Goal: Navigation & Orientation: Find specific page/section

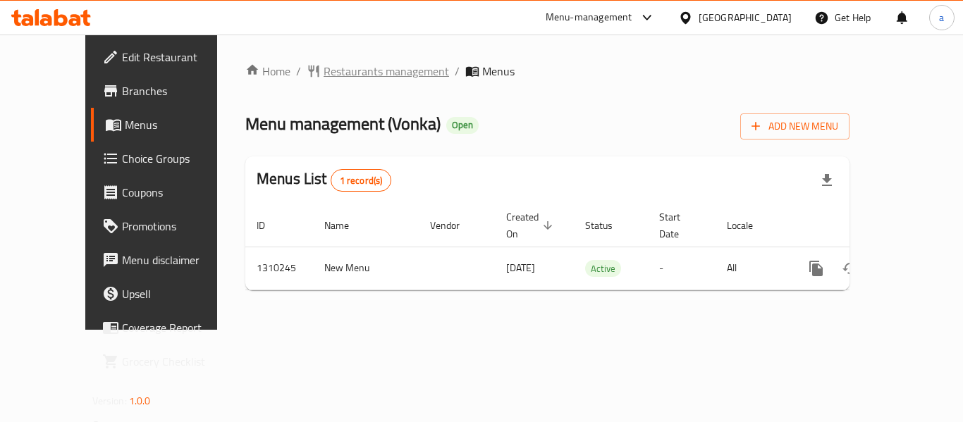
click at [325, 76] on span "Restaurants management" at bounding box center [385, 71] width 125 height 17
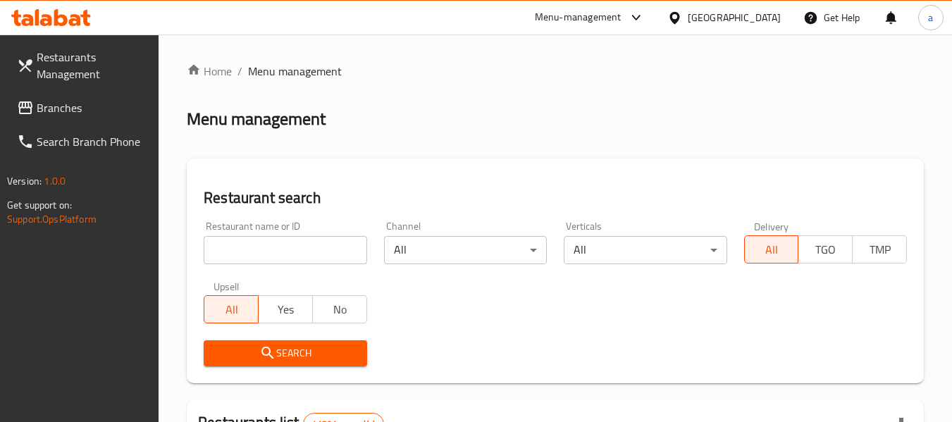
click at [64, 109] on span "Branches" at bounding box center [92, 107] width 111 height 17
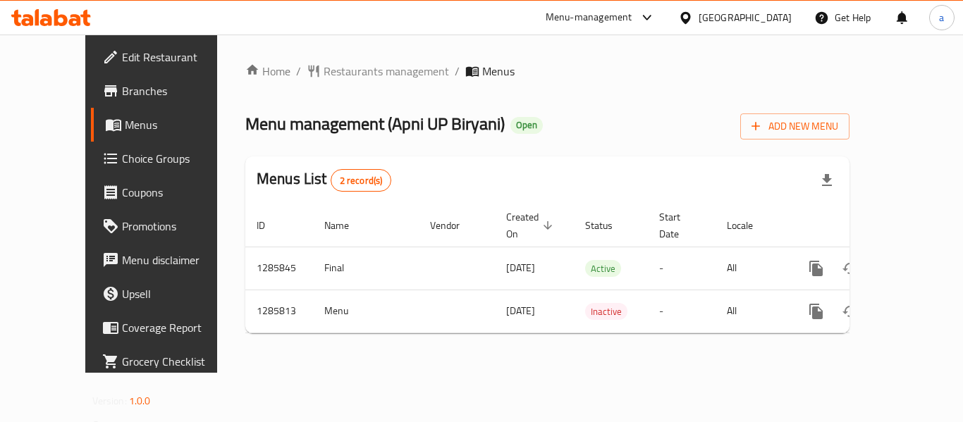
click at [773, 15] on div "[GEOGRAPHIC_DATA]" at bounding box center [744, 18] width 93 height 16
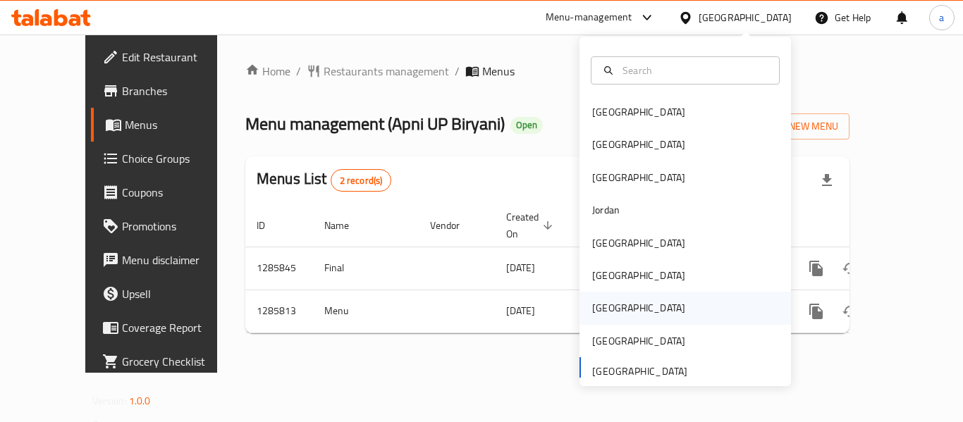
click at [610, 307] on div "Qatar" at bounding box center [639, 308] width 116 height 32
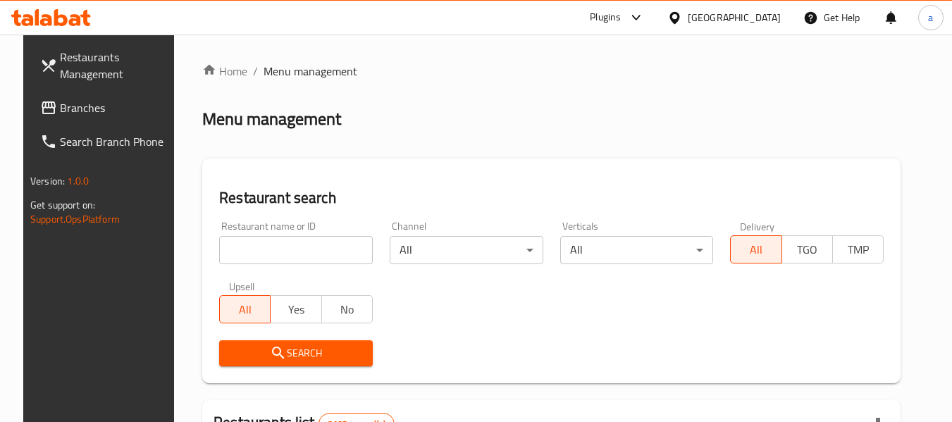
click at [108, 117] on link "Branches" at bounding box center [106, 108] width 154 height 34
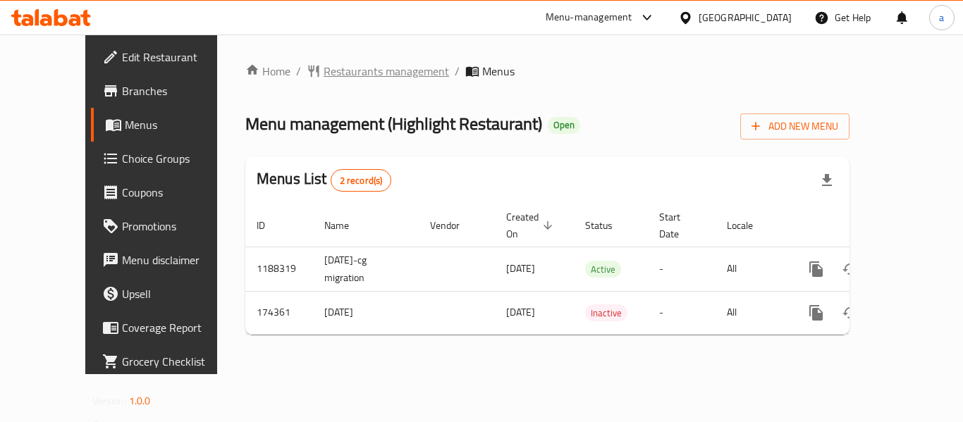
click at [323, 65] on span "Restaurants management" at bounding box center [385, 71] width 125 height 17
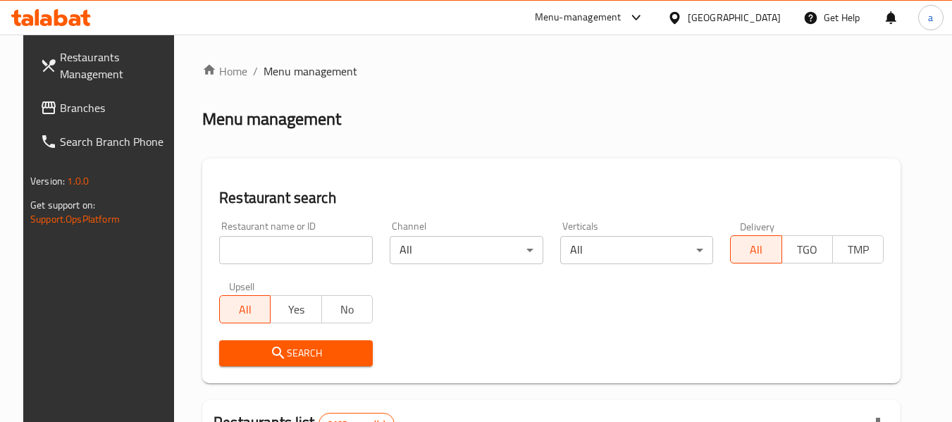
click at [97, 110] on span "Branches" at bounding box center [115, 107] width 111 height 17
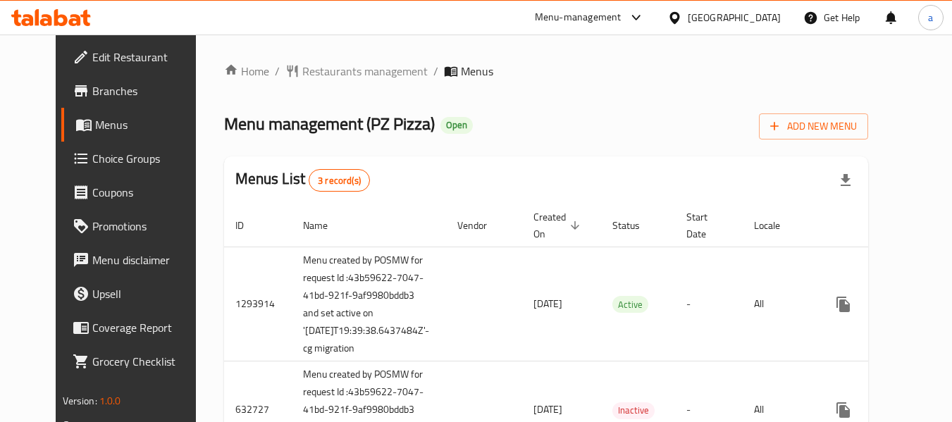
click at [245, 70] on ol "Home / Restaurants management / Menus" at bounding box center [546, 71] width 645 height 17
click at [302, 63] on span "Restaurants management" at bounding box center [364, 71] width 125 height 17
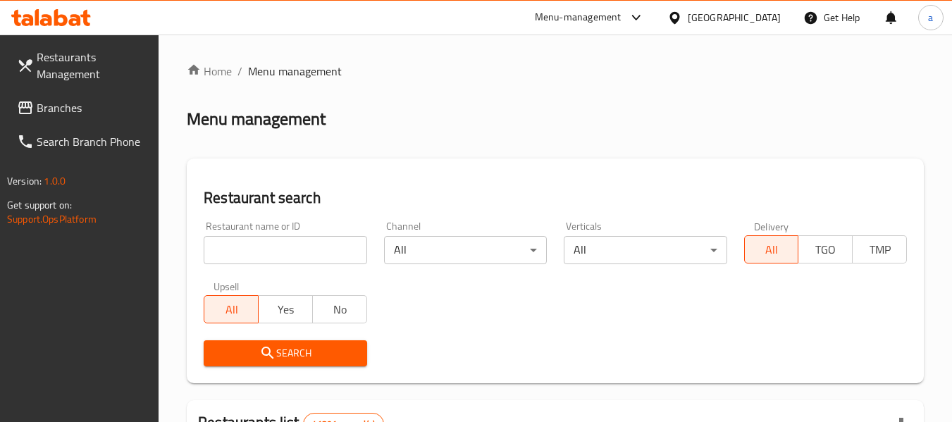
click at [102, 118] on link "Branches" at bounding box center [83, 108] width 154 height 34
